Goal: Task Accomplishment & Management: Manage account settings

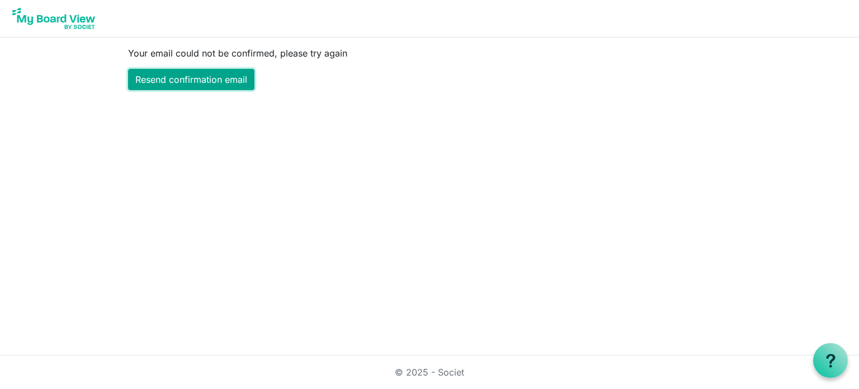
click at [175, 82] on link "Resend confirmation email" at bounding box center [191, 79] width 126 height 21
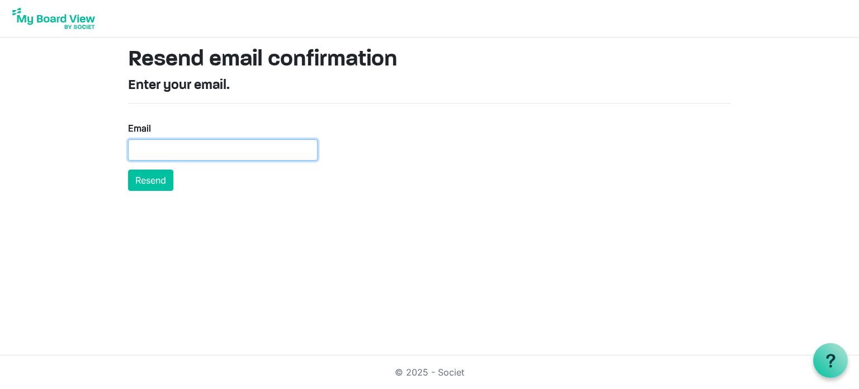
click at [164, 157] on input "Email" at bounding box center [223, 149] width 190 height 21
type input "martin.kelly@woodmac.com"
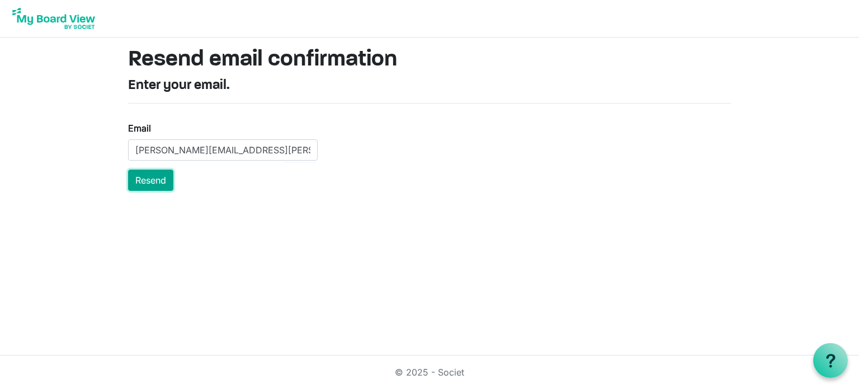
click at [157, 185] on button "Resend" at bounding box center [150, 179] width 45 height 21
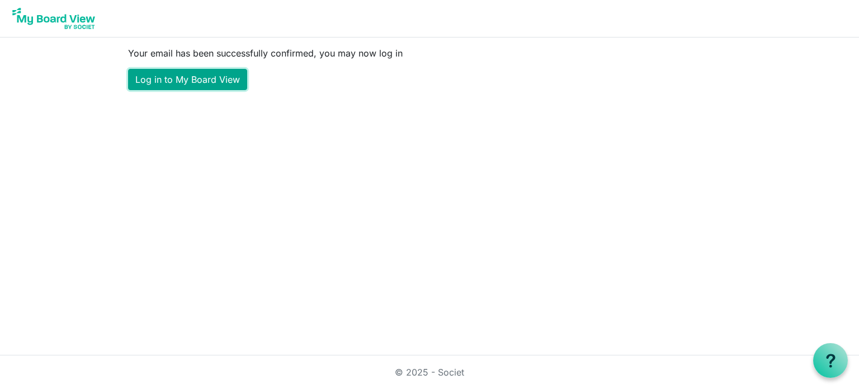
click at [171, 83] on link "Log in to My Board View" at bounding box center [187, 79] width 119 height 21
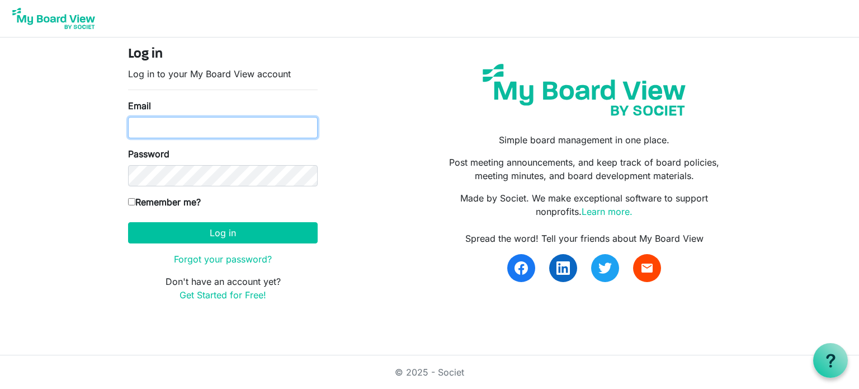
click at [188, 119] on input "Email" at bounding box center [223, 127] width 190 height 21
type input "martin.kelly@woodmac.com"
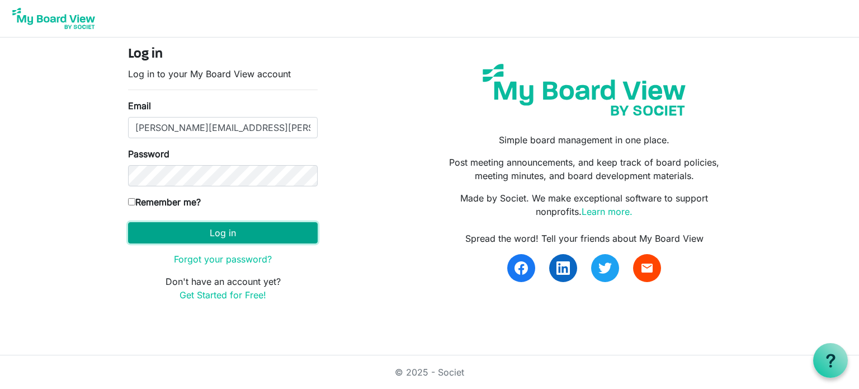
click at [229, 228] on button "Log in" at bounding box center [223, 232] width 190 height 21
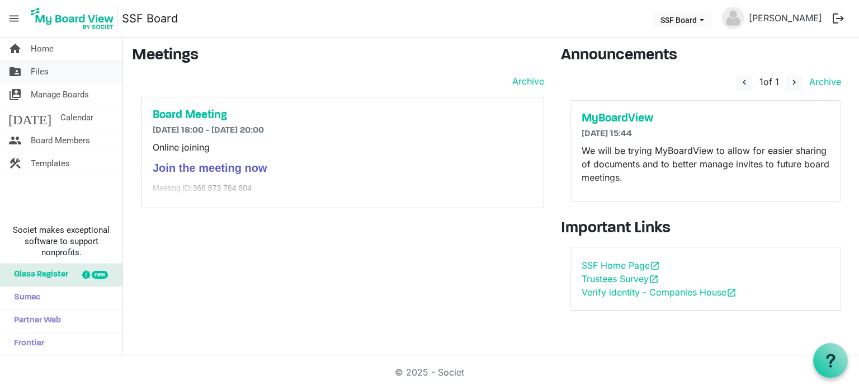
click at [41, 70] on span "Files" at bounding box center [40, 71] width 18 height 22
